Goal: Information Seeking & Learning: Find specific fact

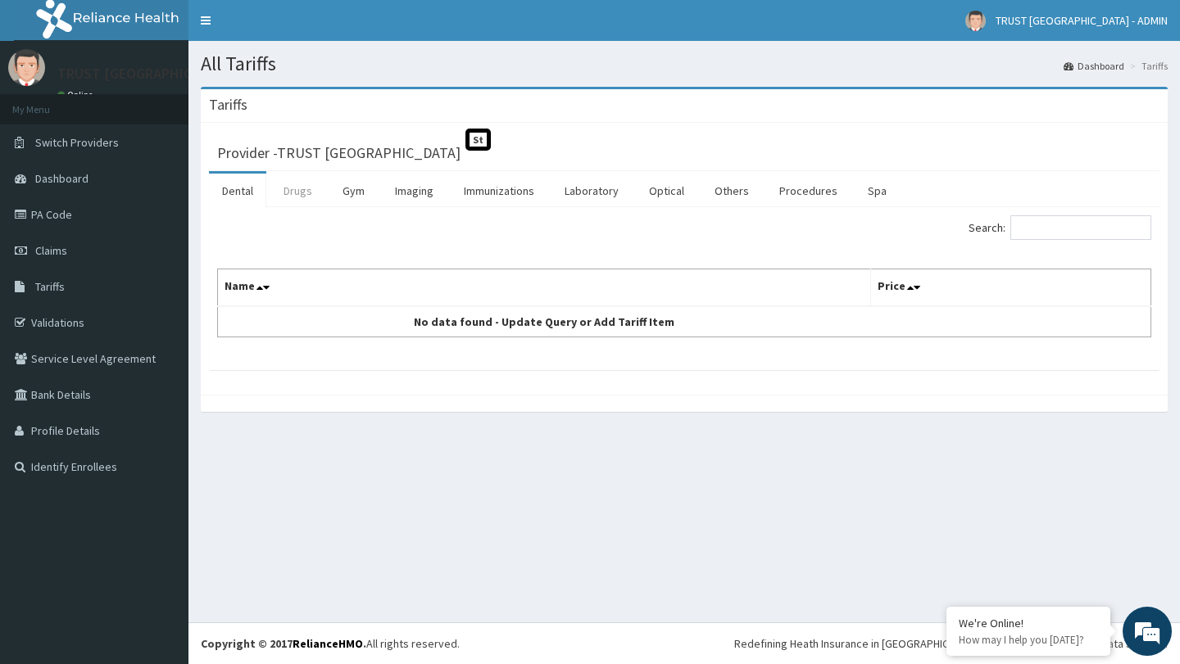
click at [301, 192] on link "Drugs" at bounding box center [297, 191] width 55 height 34
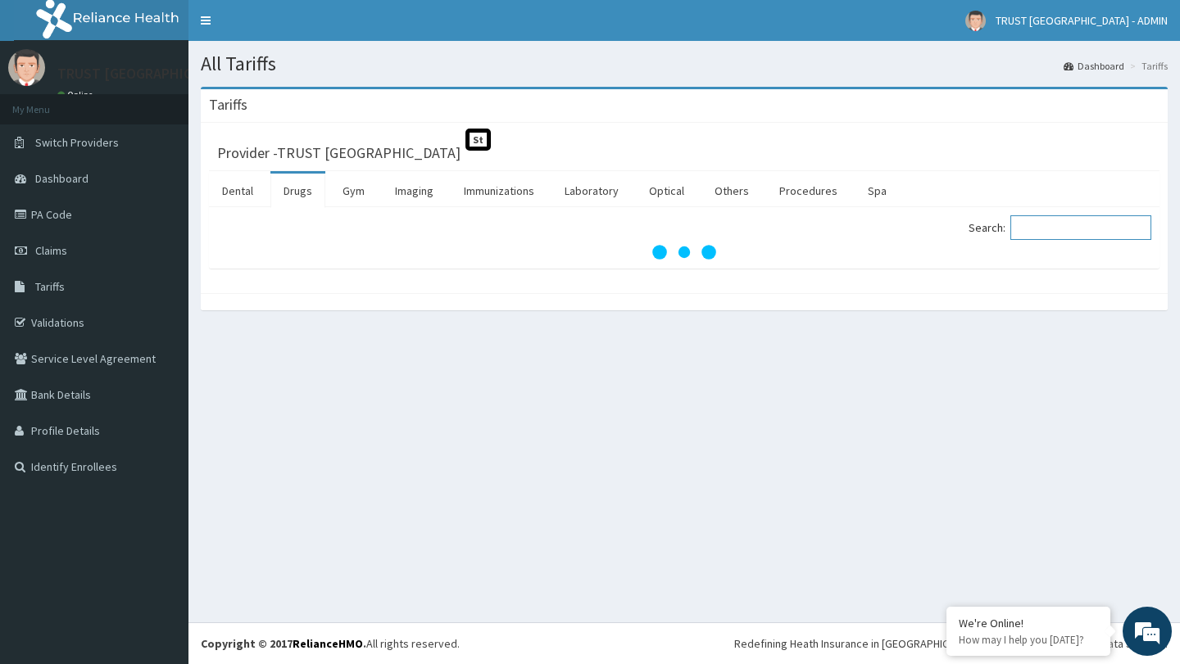
click at [1075, 229] on input "Search:" at bounding box center [1080, 227] width 141 height 25
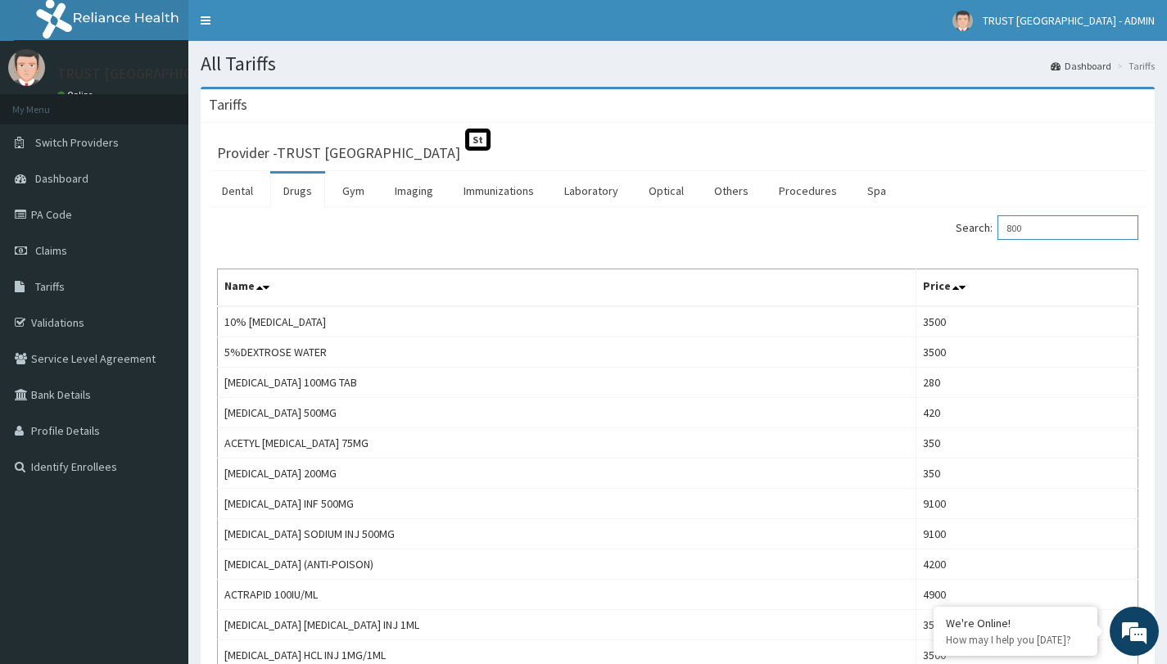
click at [1046, 231] on input "800" at bounding box center [1068, 227] width 141 height 25
type input "8"
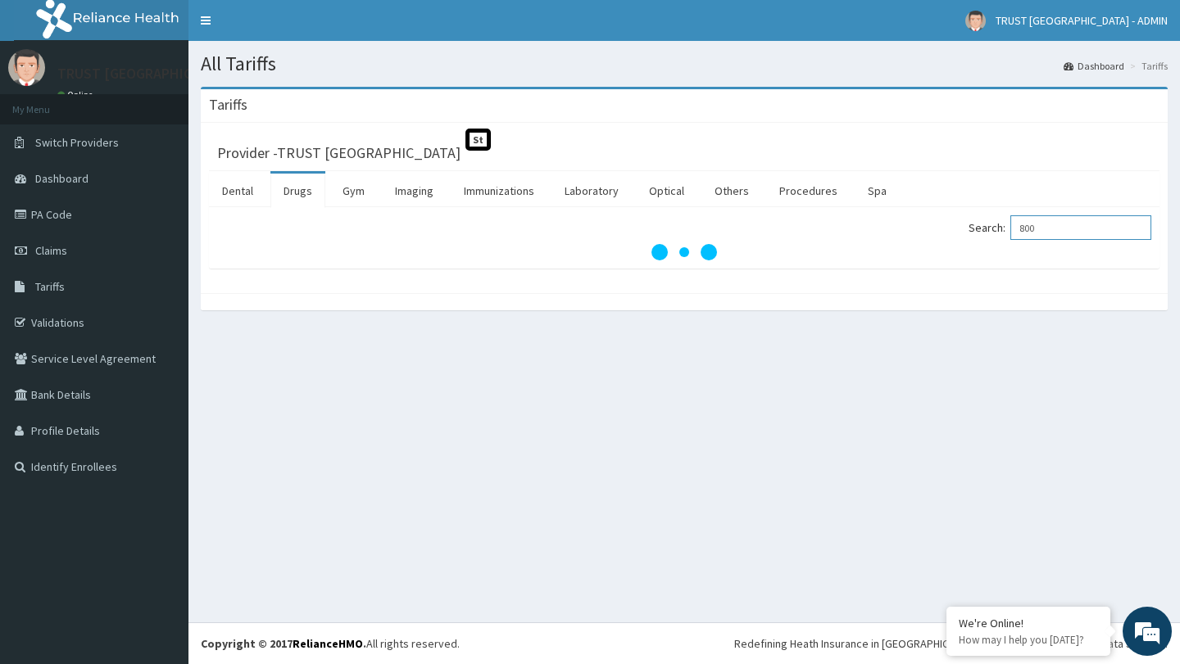
click at [1038, 233] on input "800" at bounding box center [1080, 227] width 141 height 25
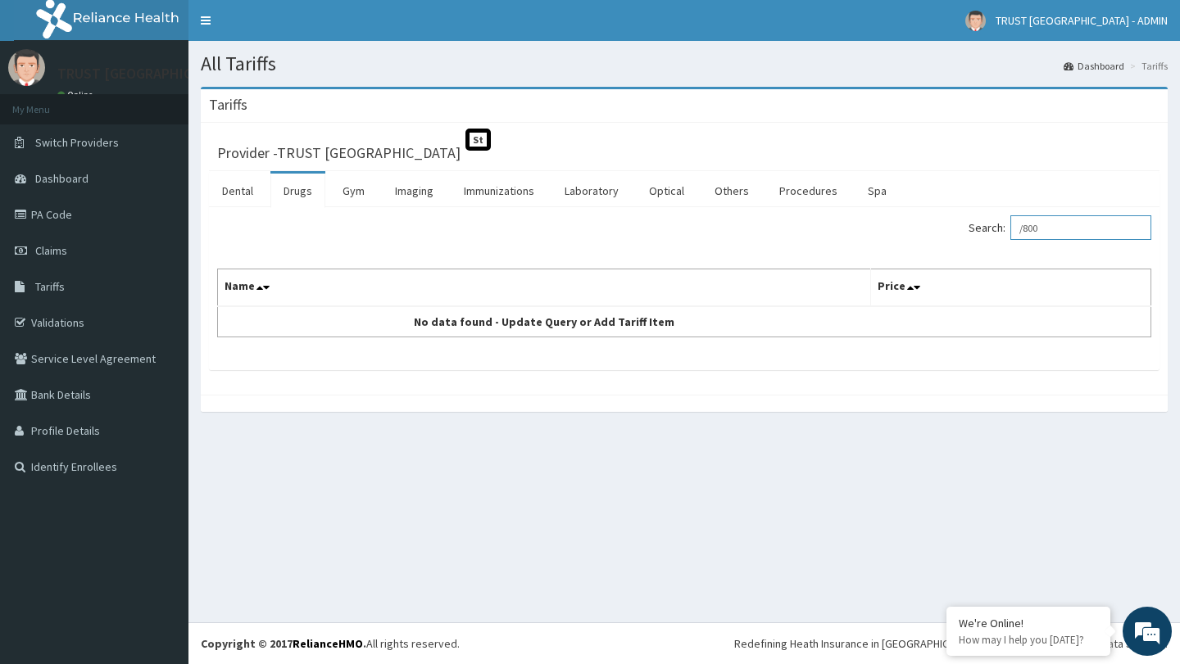
click at [1044, 230] on input "/800" at bounding box center [1080, 227] width 141 height 25
click at [1042, 229] on input "/800" at bounding box center [1080, 227] width 141 height 25
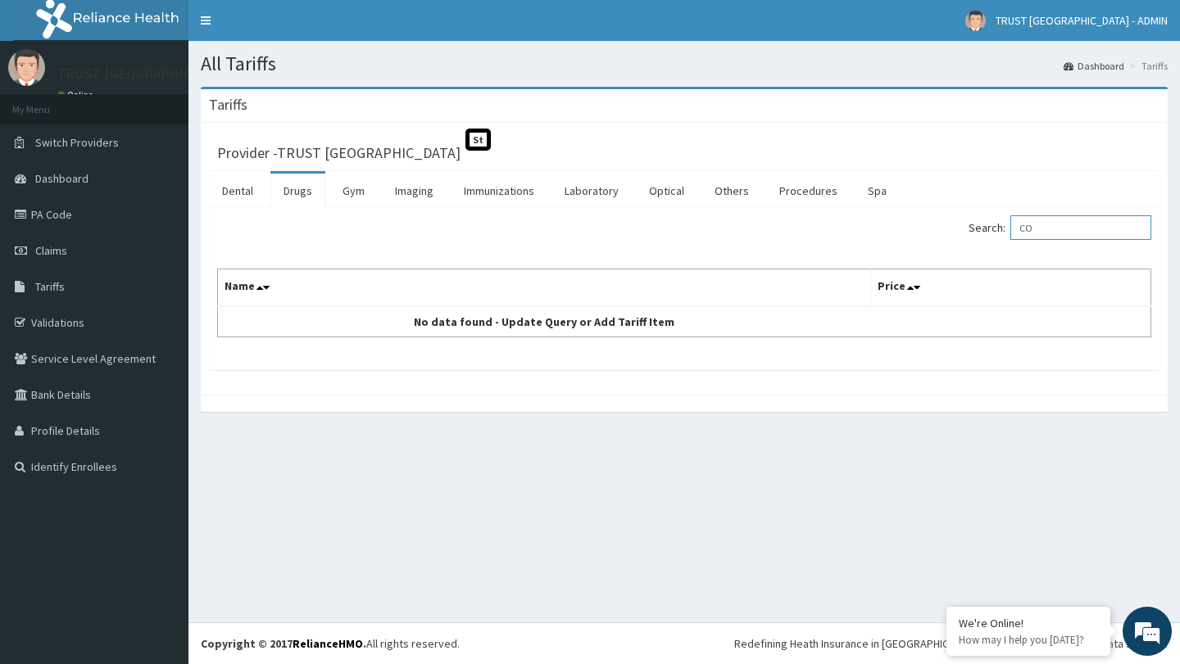
type input "C"
click at [1061, 224] on input "CO" at bounding box center [1080, 227] width 141 height 25
type input "C"
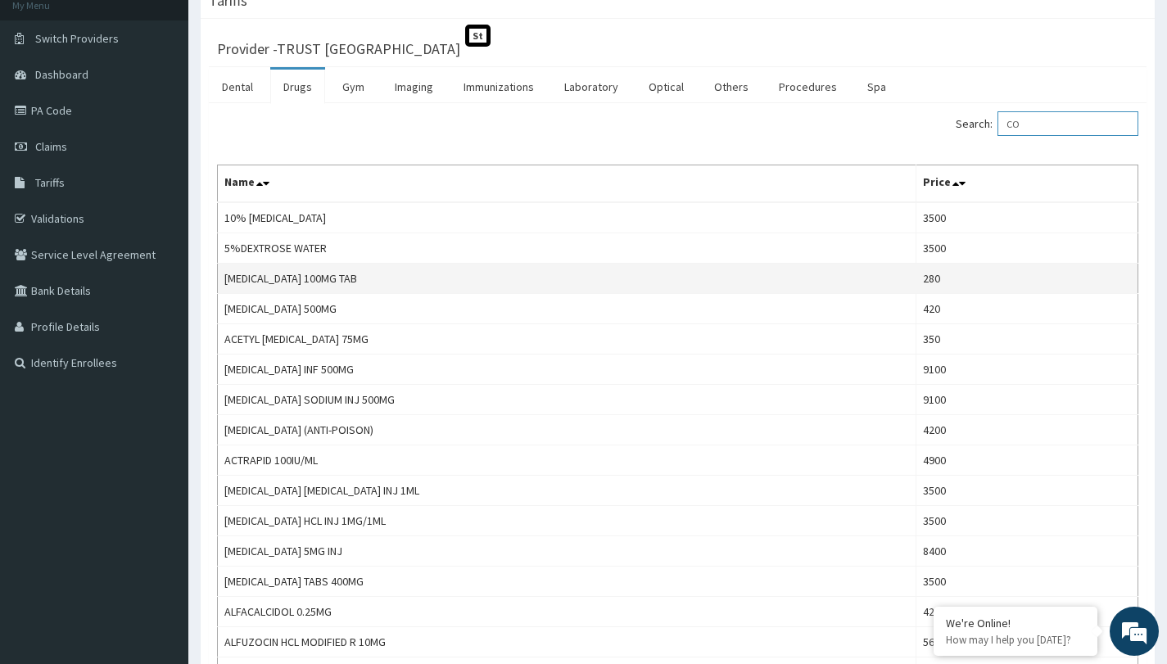
scroll to position [75, 0]
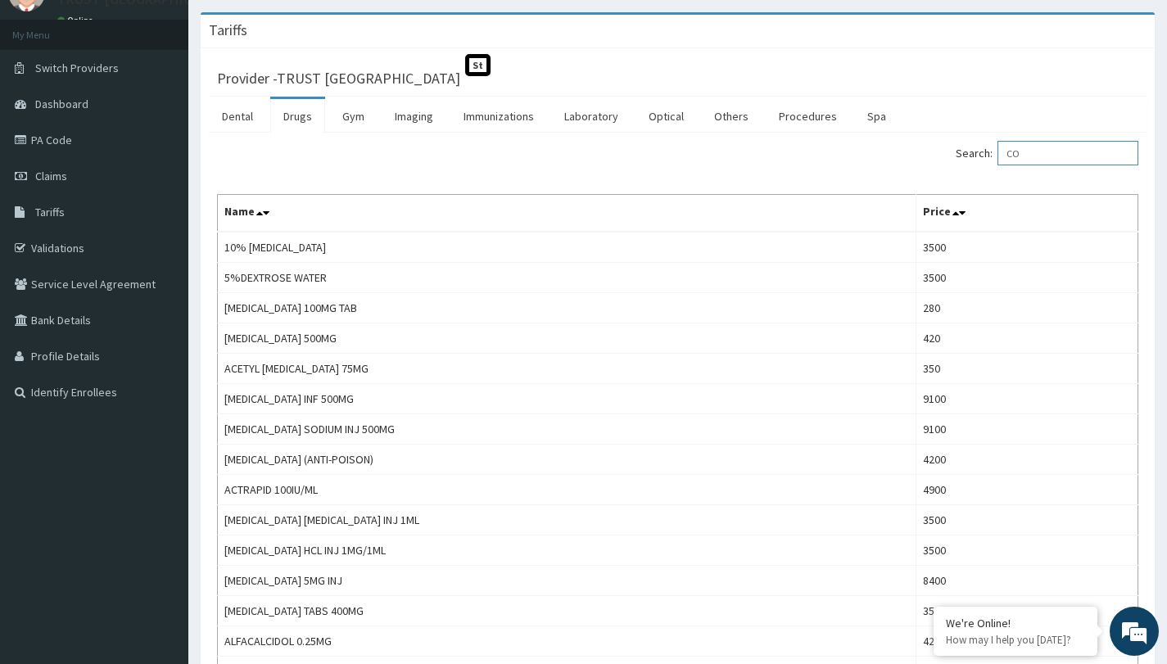
click at [1047, 159] on input "CO" at bounding box center [1068, 153] width 141 height 25
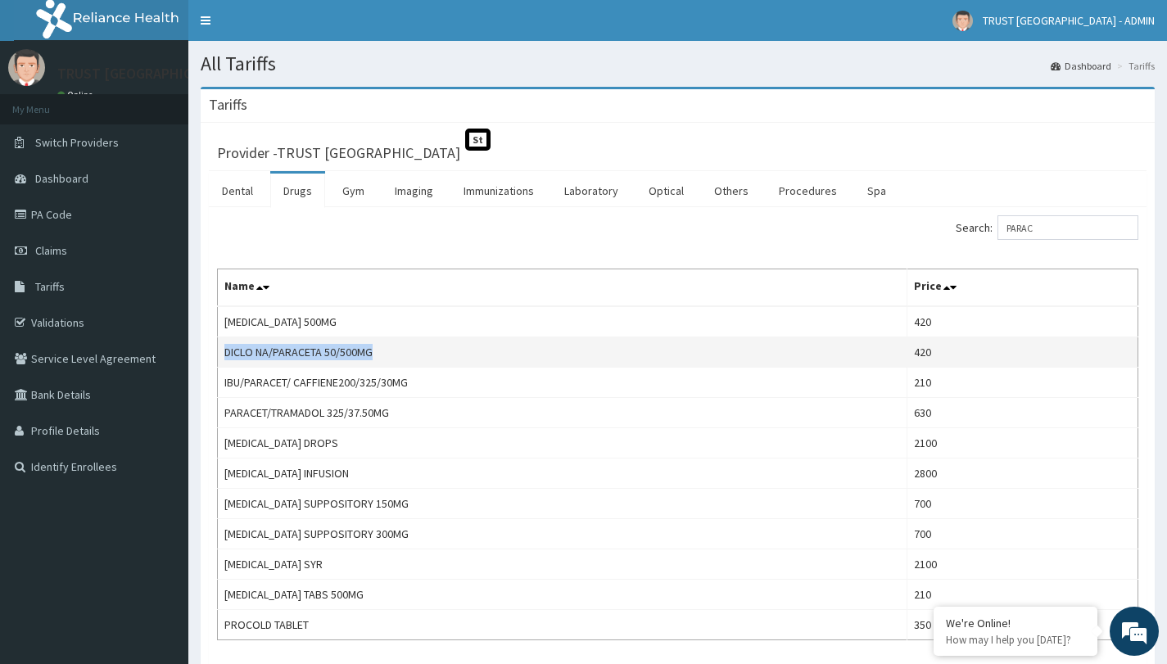
drag, startPoint x: 389, startPoint y: 352, endPoint x: 221, endPoint y: 361, distance: 168.2
click at [222, 362] on td "DICLO NA/PARACETA 50/500MG" at bounding box center [563, 353] width 690 height 30
copy td "DICLO NA/PARACETA 50/500MG"
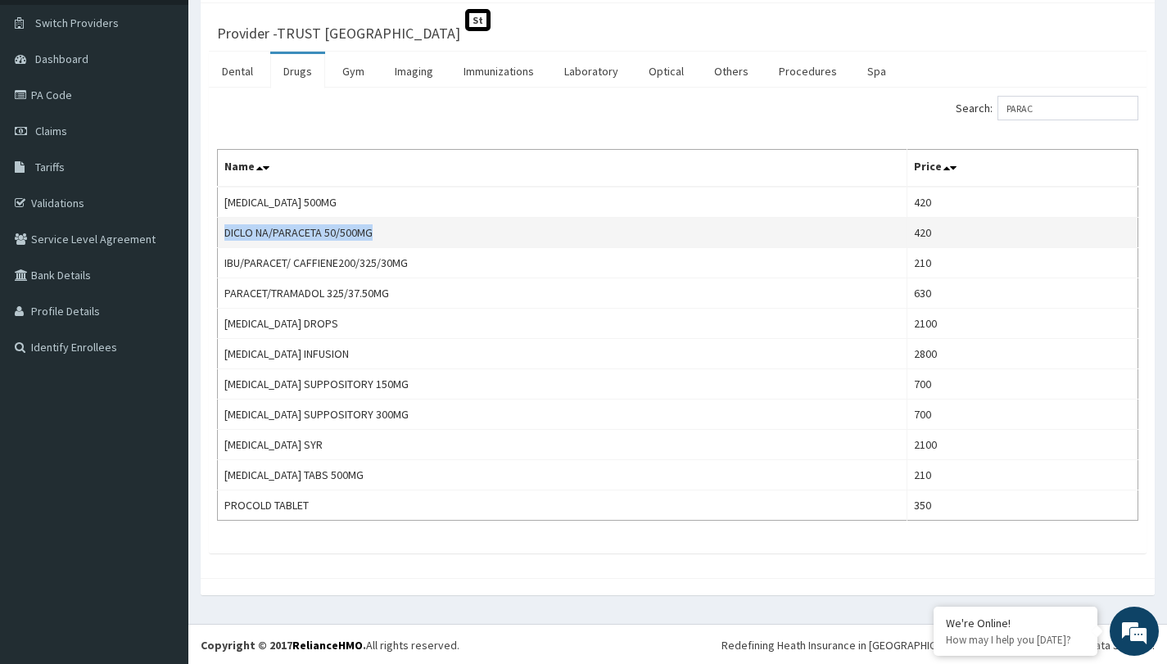
scroll to position [121, 0]
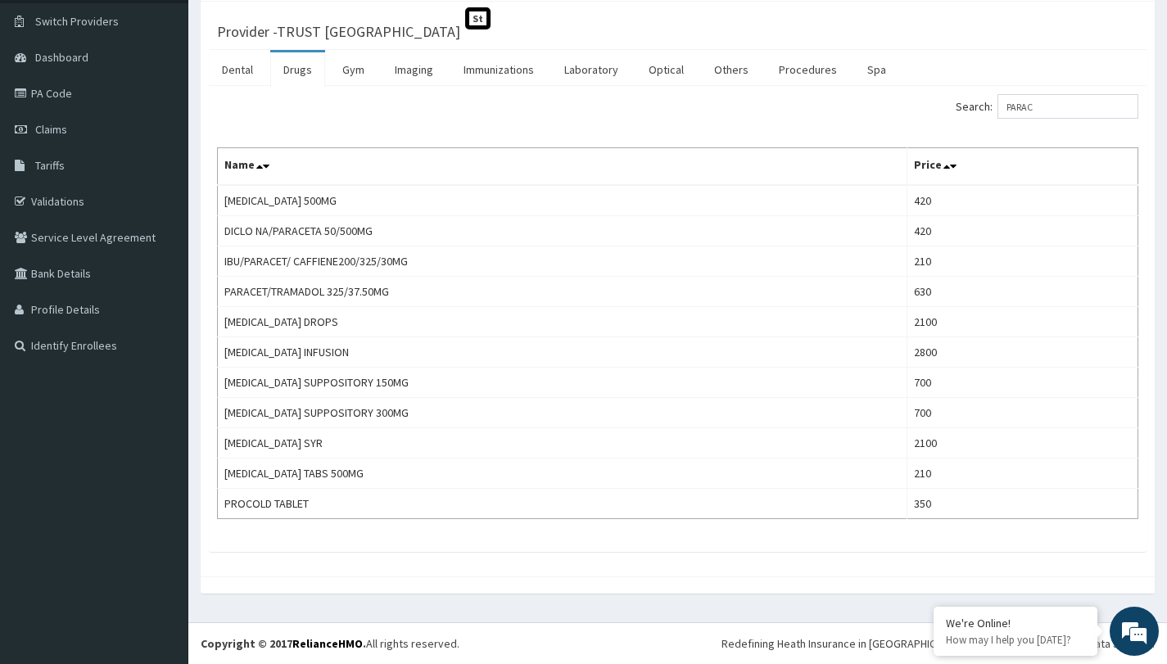
click at [1031, 91] on div "Search: PARAC Name Price [MEDICAL_DATA] 500MG 420 DICLO NA/PARACETA 50/500MG 42…" at bounding box center [678, 319] width 938 height 466
click at [1030, 106] on input "PARAC" at bounding box center [1068, 106] width 141 height 25
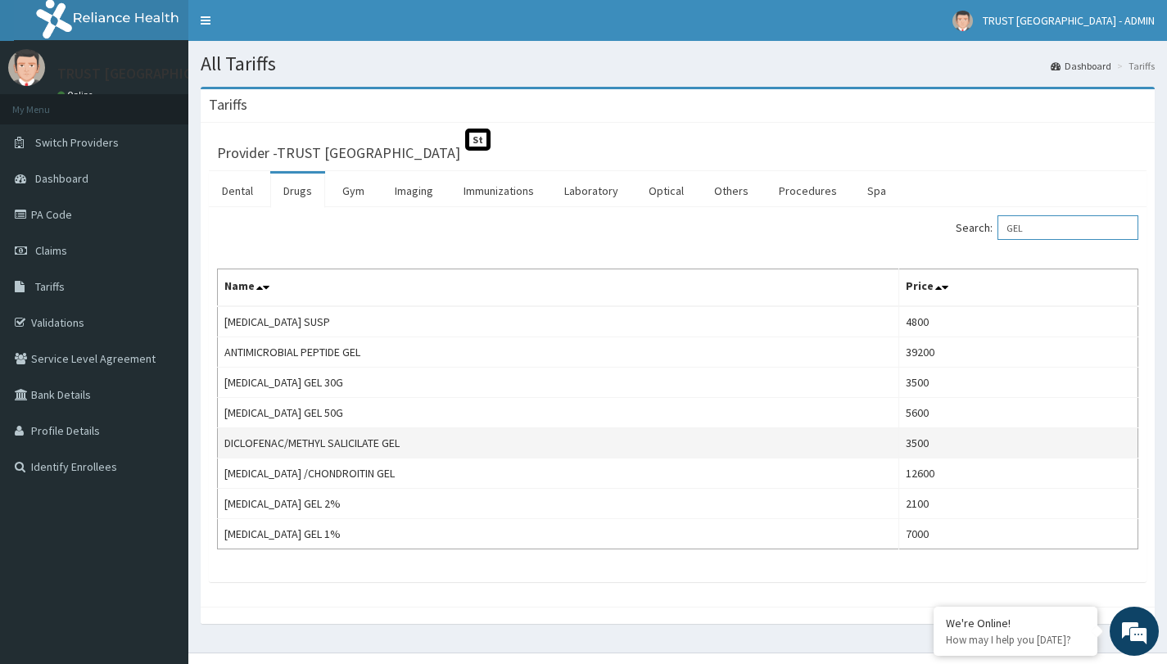
type input "GEL"
drag, startPoint x: 415, startPoint y: 442, endPoint x: 223, endPoint y: 438, distance: 191.7
click at [223, 438] on td "DICLOFENAC/METHYL SALICILATE GEL" at bounding box center [559, 443] width 682 height 30
copy td "DICLOFENAC/METHYL SALICILATE GEL"
